Goal: Information Seeking & Learning: Learn about a topic

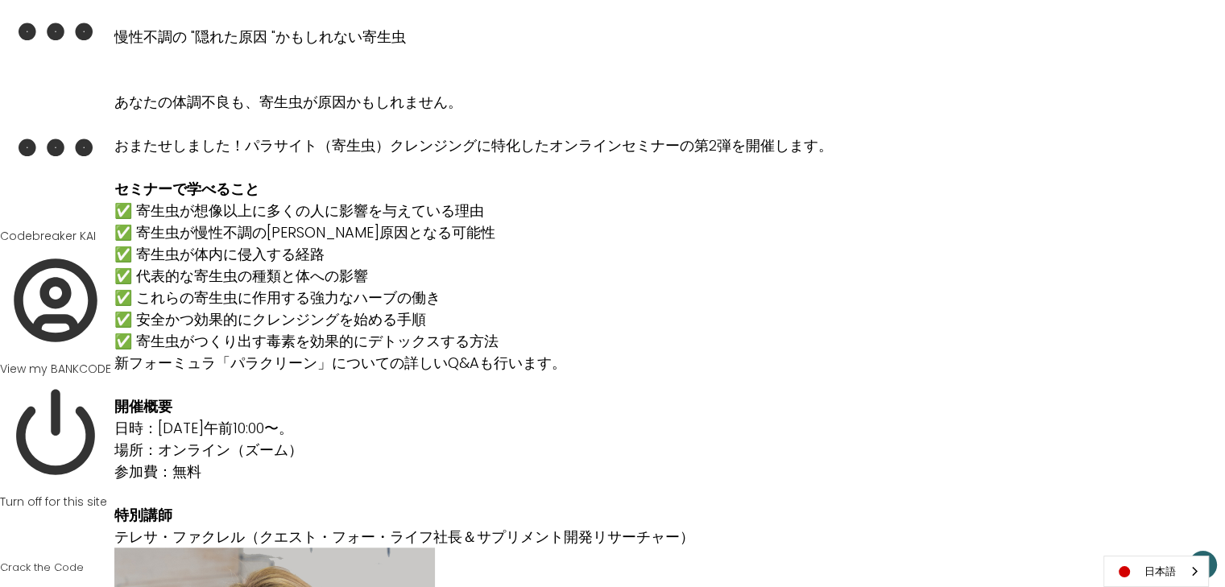
scroll to position [952, 0]
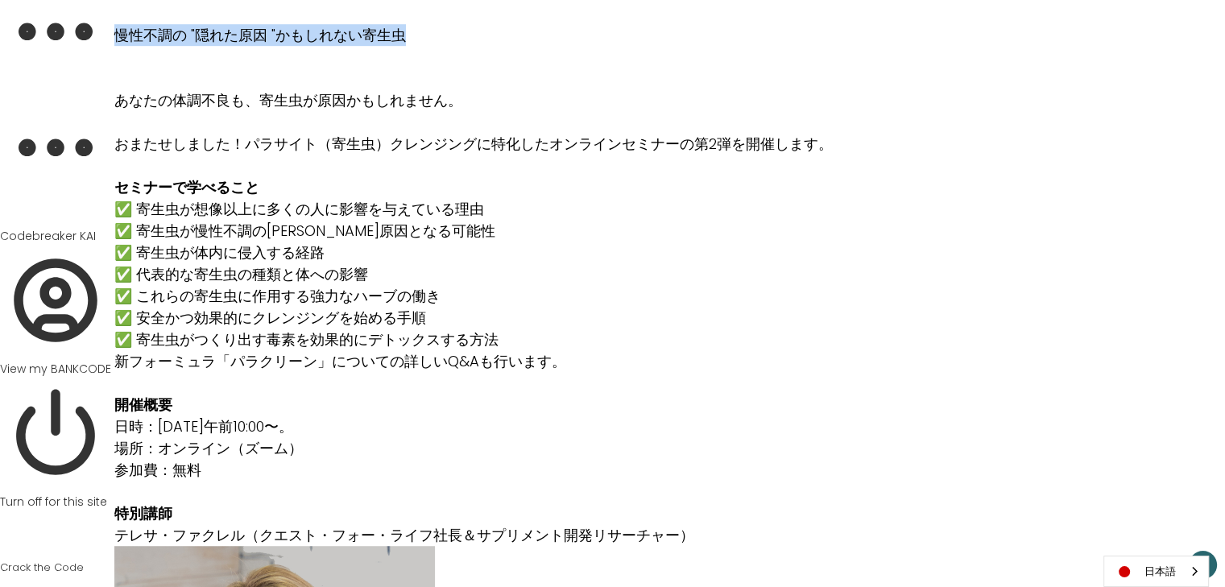
drag, startPoint x: 118, startPoint y: 31, endPoint x: 412, endPoint y: 41, distance: 295.0
click at [412, 41] on p "慢性不調の "隠れた原因 "かもしれない寄生虫" at bounding box center [473, 35] width 718 height 22
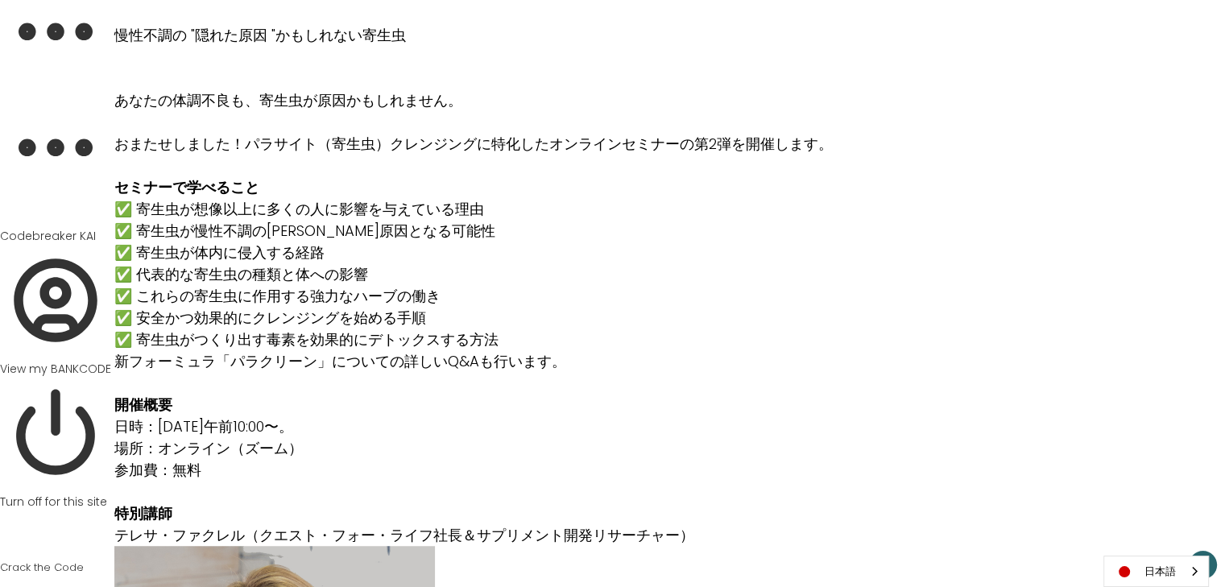
click at [560, 191] on p "セミナーで学べること" at bounding box center [473, 187] width 718 height 22
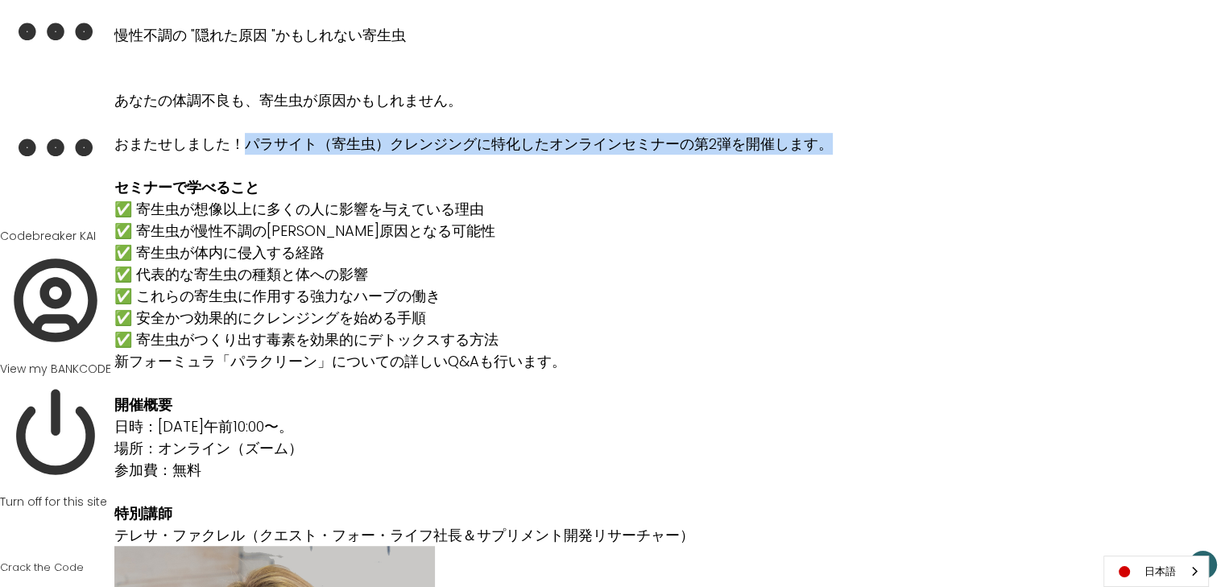
drag, startPoint x: 250, startPoint y: 139, endPoint x: 825, endPoint y: 146, distance: 575.1
click at [825, 146] on p "おまたせしました！パラサイト（寄生虫）クレンジングに特化したオンラインセミナーの第2弾を開催します。" at bounding box center [473, 144] width 718 height 22
copy p "パラサイト（寄生虫）クレンジングに特化したオンラインセミナーの第2弾を開催します。"
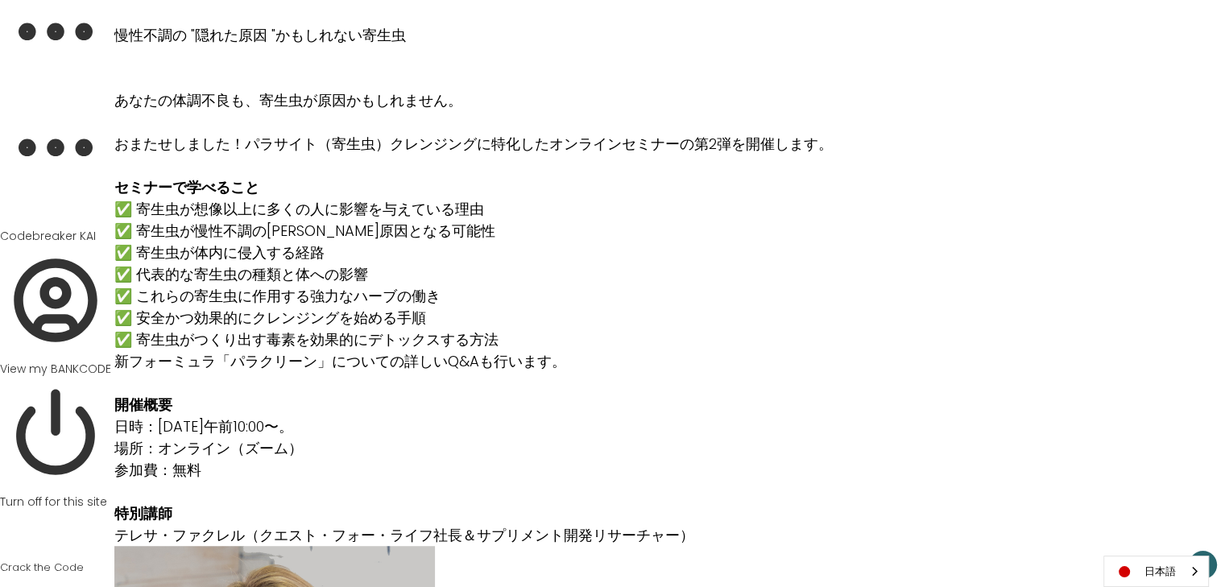
click at [594, 247] on p "✅ 寄生虫が想像以上に多くの人に影響を与えている理由 ✅ 寄生虫が慢性不調の[PERSON_NAME]原因となる可能性 ✅ 寄生虫が体内に侵入する経路 ✅ 代…" at bounding box center [473, 274] width 718 height 152
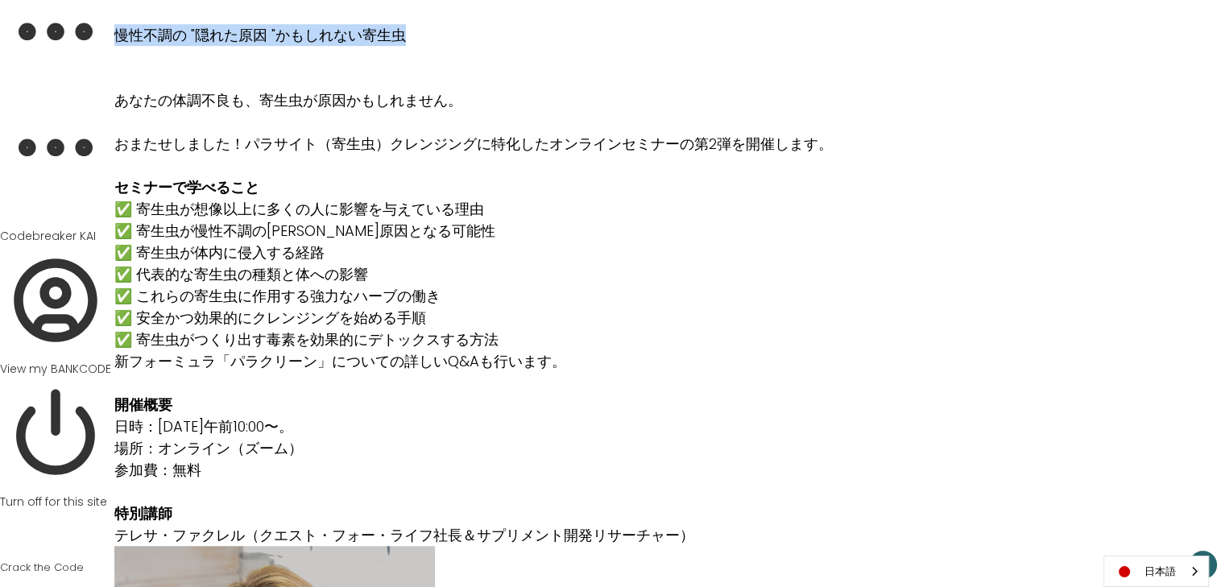
drag, startPoint x: 115, startPoint y: 31, endPoint x: 416, endPoint y: 39, distance: 300.5
click at [416, 39] on p "慢性不調の "隠れた原因 "かもしれない寄生虫" at bounding box center [473, 35] width 718 height 22
copy p "慢性不調の "隠れた原因 "かもしれない寄生虫"
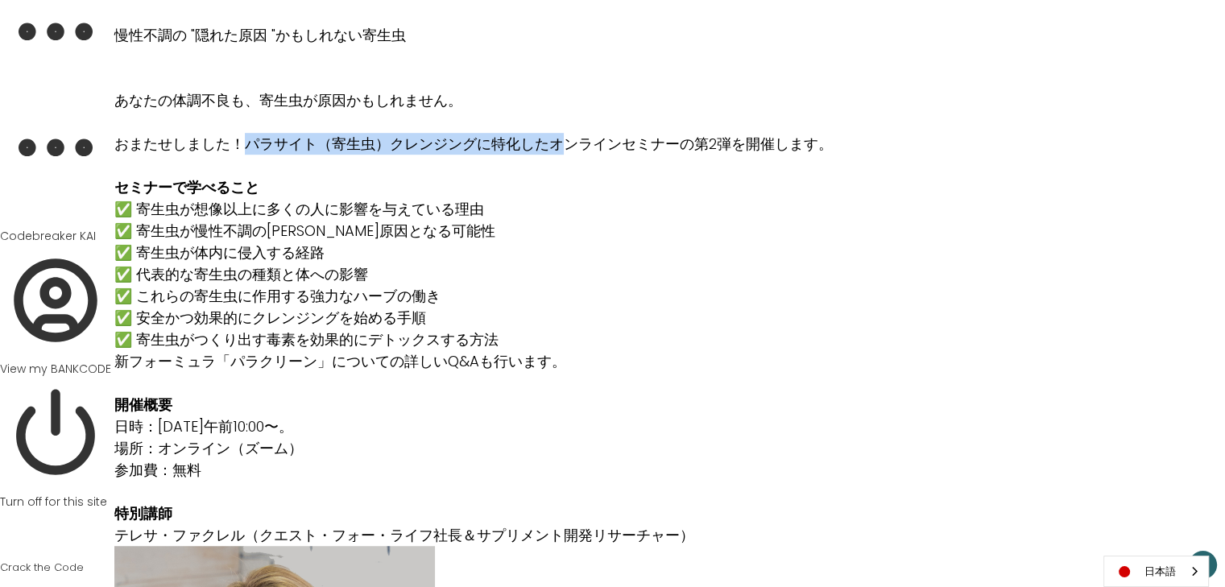
drag, startPoint x: 245, startPoint y: 141, endPoint x: 563, endPoint y: 143, distance: 318.2
click at [563, 143] on p "おまたせしました！パラサイト（寄生虫）クレンジングに特化したオンラインセミナーの第2弾を開催します。" at bounding box center [473, 144] width 718 height 22
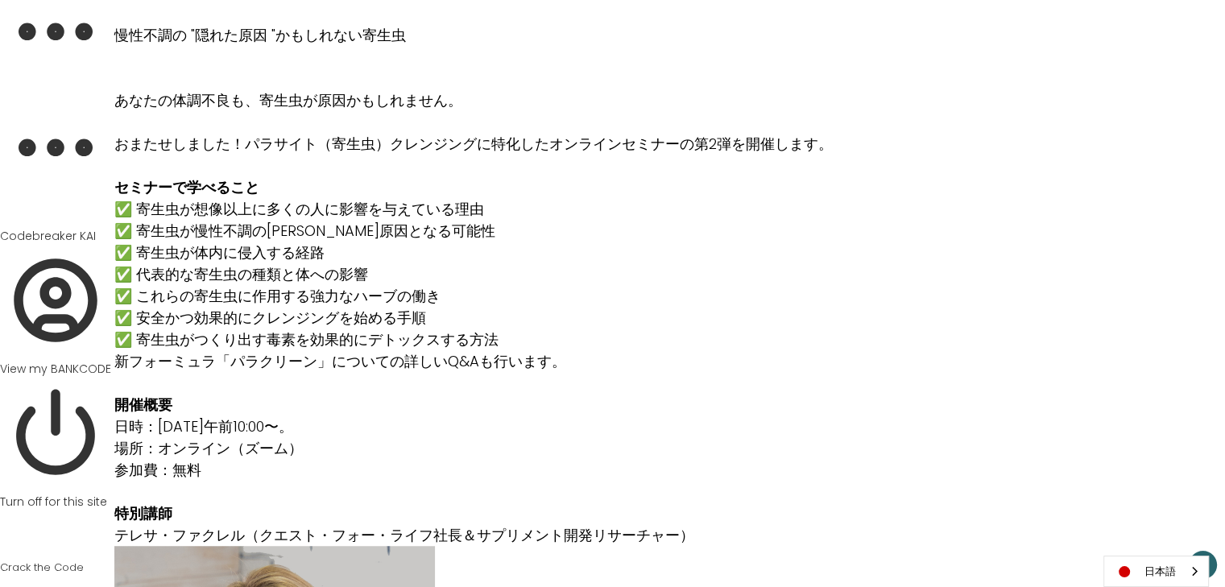
click at [634, 274] on p "✅ 寄生虫が想像以上に多くの人に影響を与えている理由 ✅ 寄生虫が慢性不調の[PERSON_NAME]原因となる可能性 ✅ 寄生虫が体内に侵入する経路 ✅ 代…" at bounding box center [473, 274] width 718 height 152
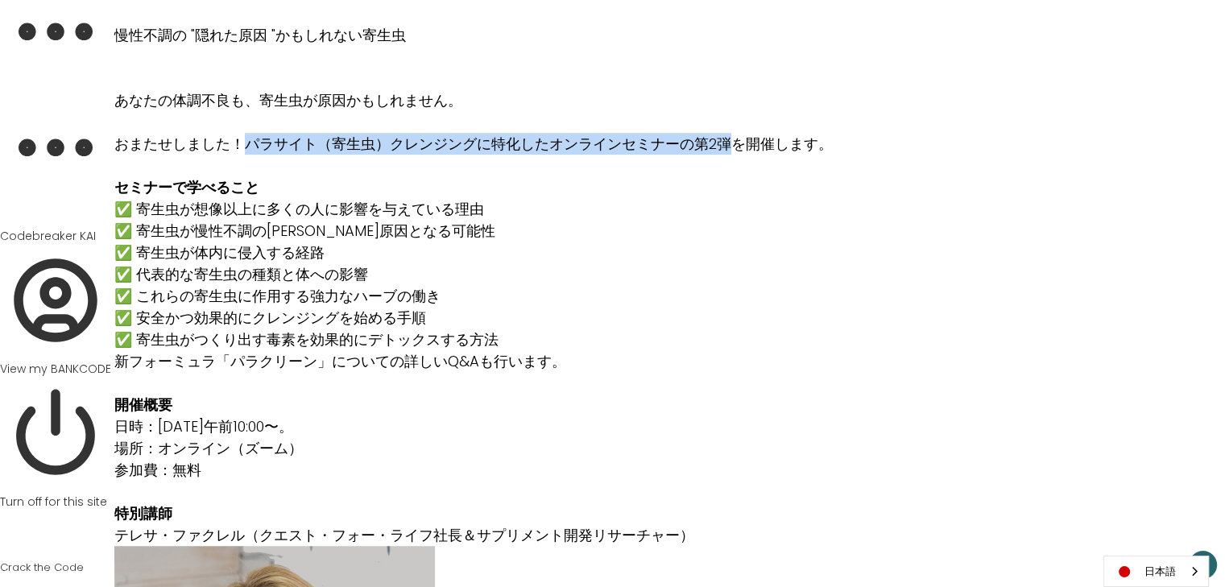
drag, startPoint x: 247, startPoint y: 143, endPoint x: 735, endPoint y: 136, distance: 487.4
click at [735, 136] on p "おまたせしました！パラサイト（寄生虫）クレンジングに特化したオンラインセミナーの第2弾を開催します。" at bounding box center [473, 144] width 718 height 22
copy p "パラサイト（寄生虫）クレンジングに特化したオンラインセミナーの第2弾"
